Goal: Transaction & Acquisition: Download file/media

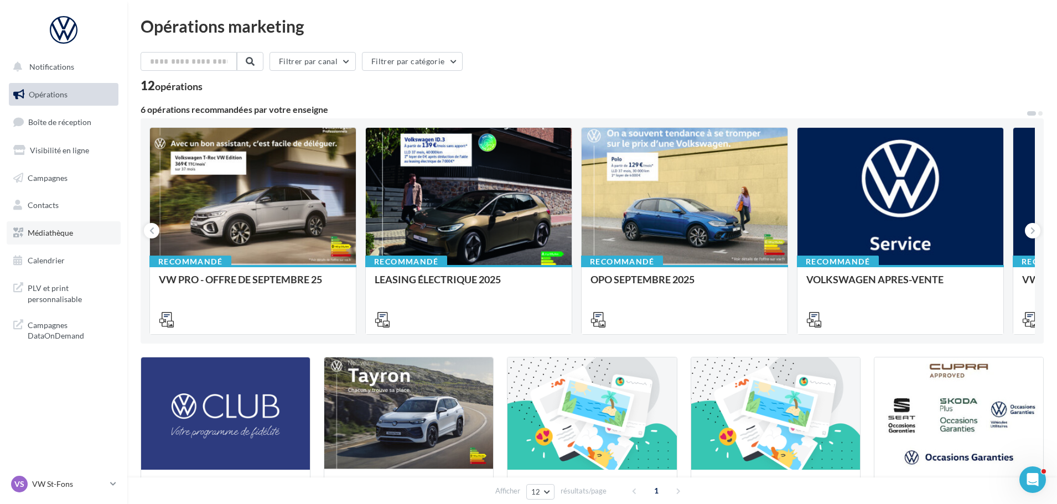
click at [77, 230] on link "Médiathèque" at bounding box center [64, 232] width 114 height 23
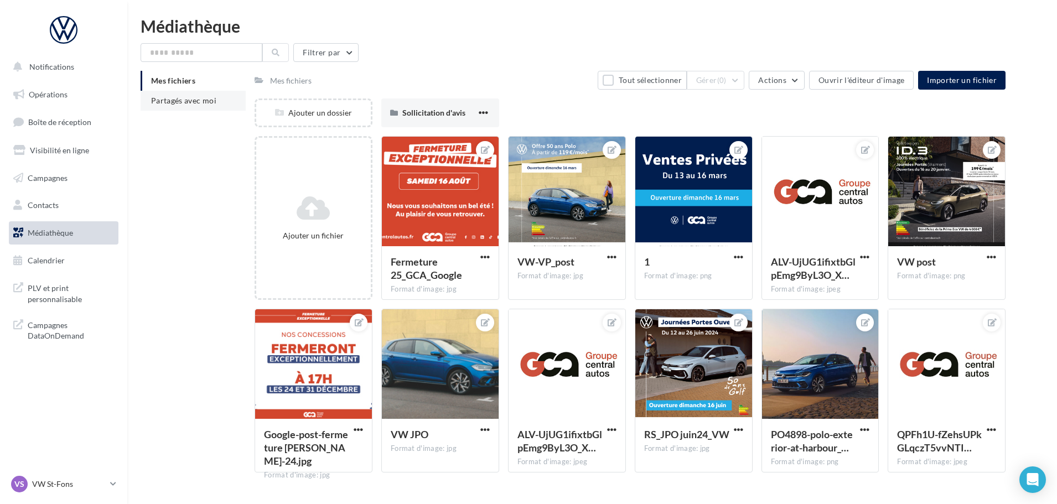
click at [198, 92] on li "Partagés avec moi" at bounding box center [193, 101] width 105 height 20
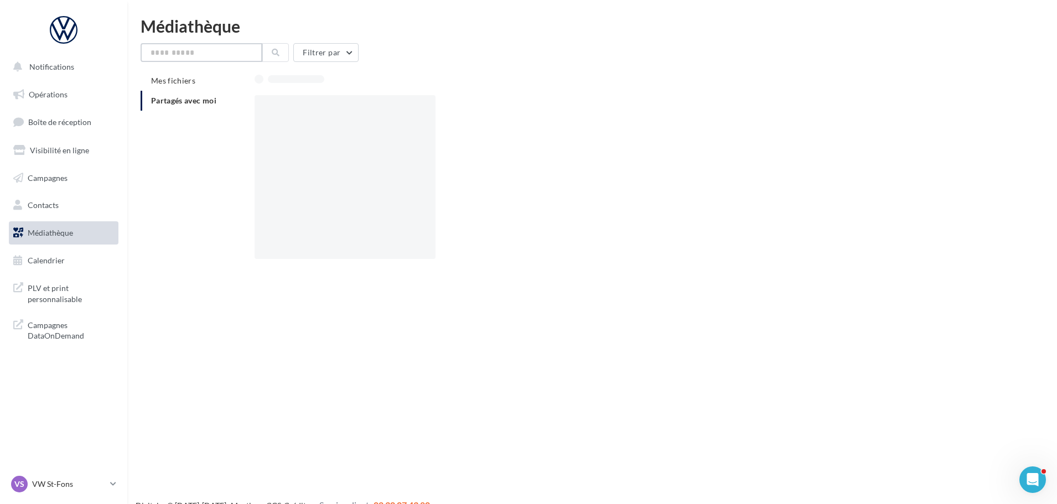
click at [210, 47] on input "text" at bounding box center [202, 52] width 122 height 19
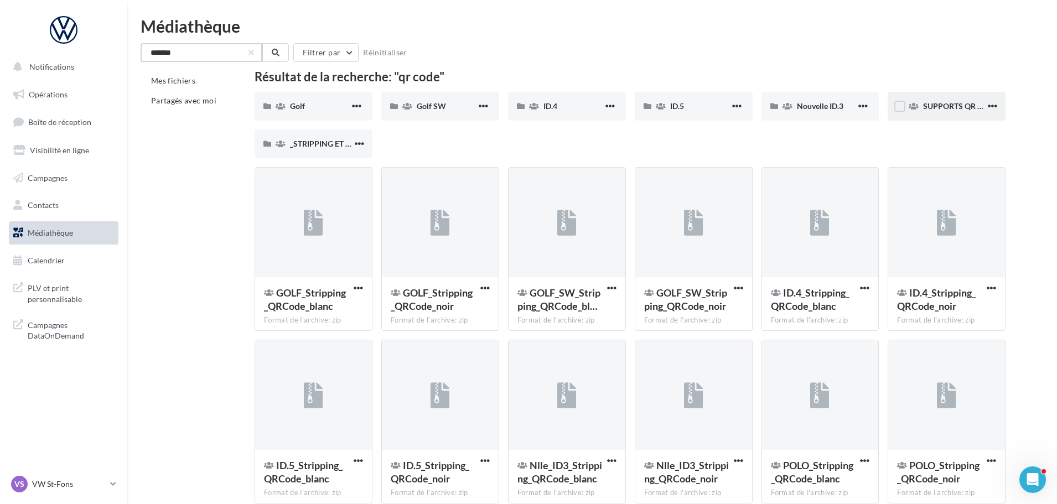
type input "*******"
click at [932, 112] on div "SUPPORTS QR CODE" at bounding box center [947, 106] width 118 height 29
click at [313, 144] on span "_STRIPPING ET QR CODE" at bounding box center [334, 143] width 89 height 9
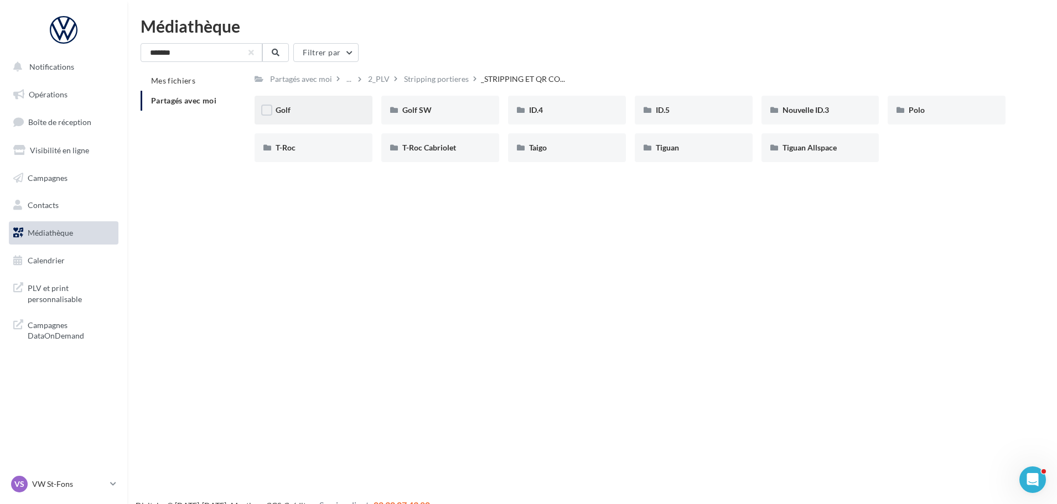
click at [297, 116] on div "Golf" at bounding box center [314, 110] width 118 height 29
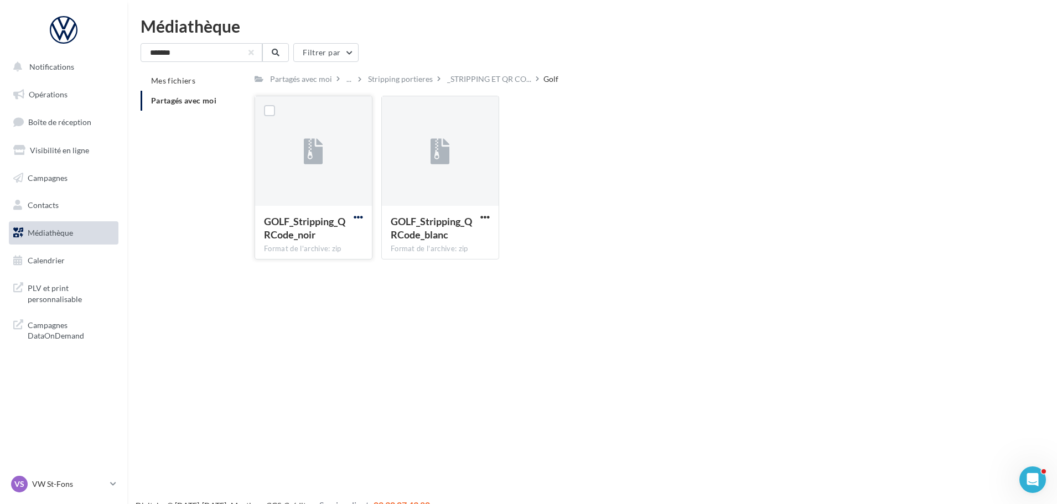
click at [358, 219] on span "button" at bounding box center [358, 217] width 9 height 9
click at [330, 238] on button "Télécharger" at bounding box center [310, 239] width 111 height 29
